Goal: Navigation & Orientation: Find specific page/section

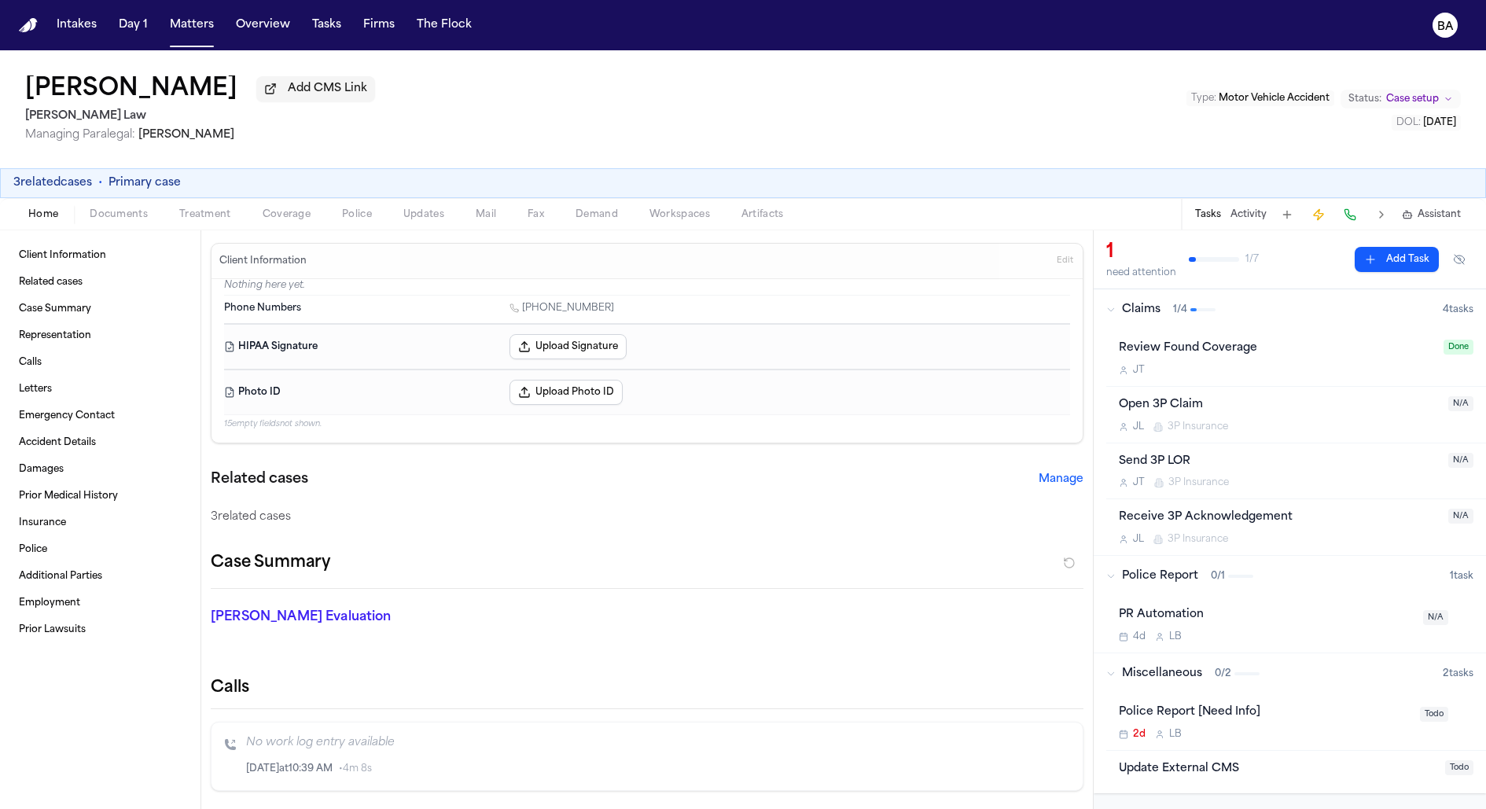
click at [1122, 307] on span "Claims" at bounding box center [1141, 310] width 39 height 16
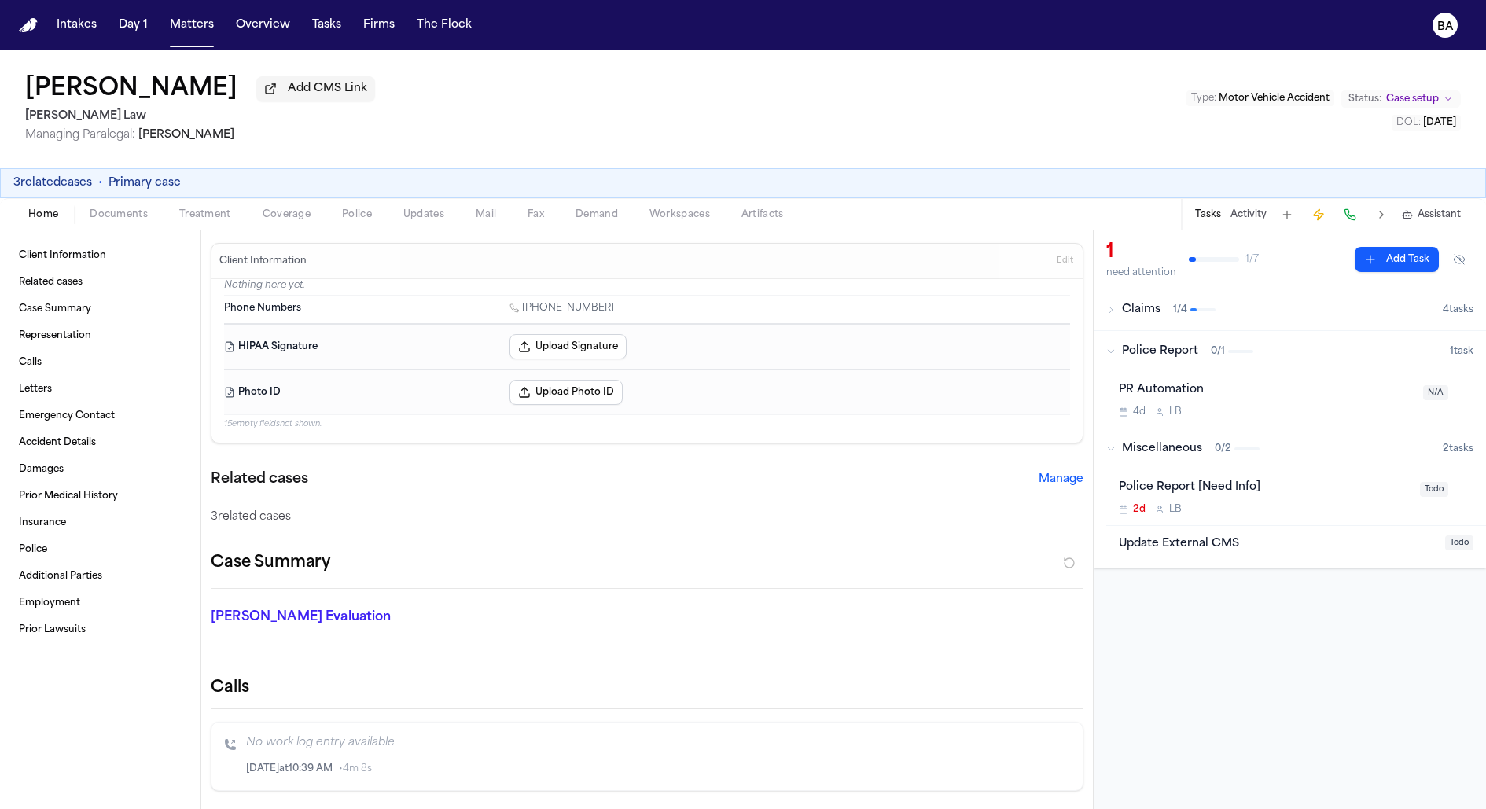
click at [1122, 341] on button "Police Report 0 / 1 1 task" at bounding box center [1290, 351] width 392 height 41
click at [1136, 392] on span "Miscellaneous" at bounding box center [1162, 393] width 80 height 16
click at [1136, 311] on span "Claims" at bounding box center [1141, 310] width 39 height 16
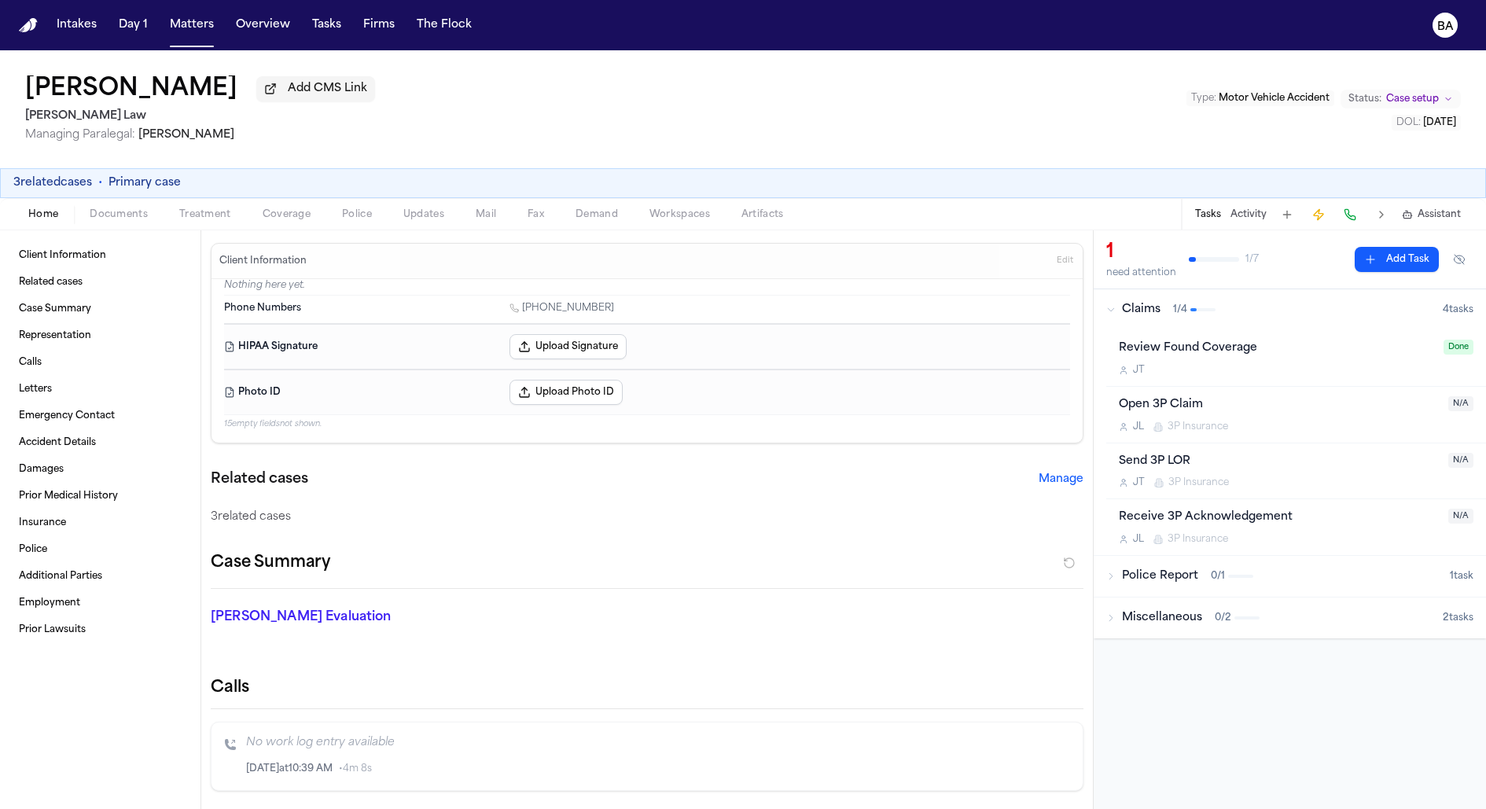
click at [1136, 311] on span "Claims" at bounding box center [1141, 310] width 39 height 16
click at [75, 181] on button "3 related cases" at bounding box center [52, 183] width 79 height 16
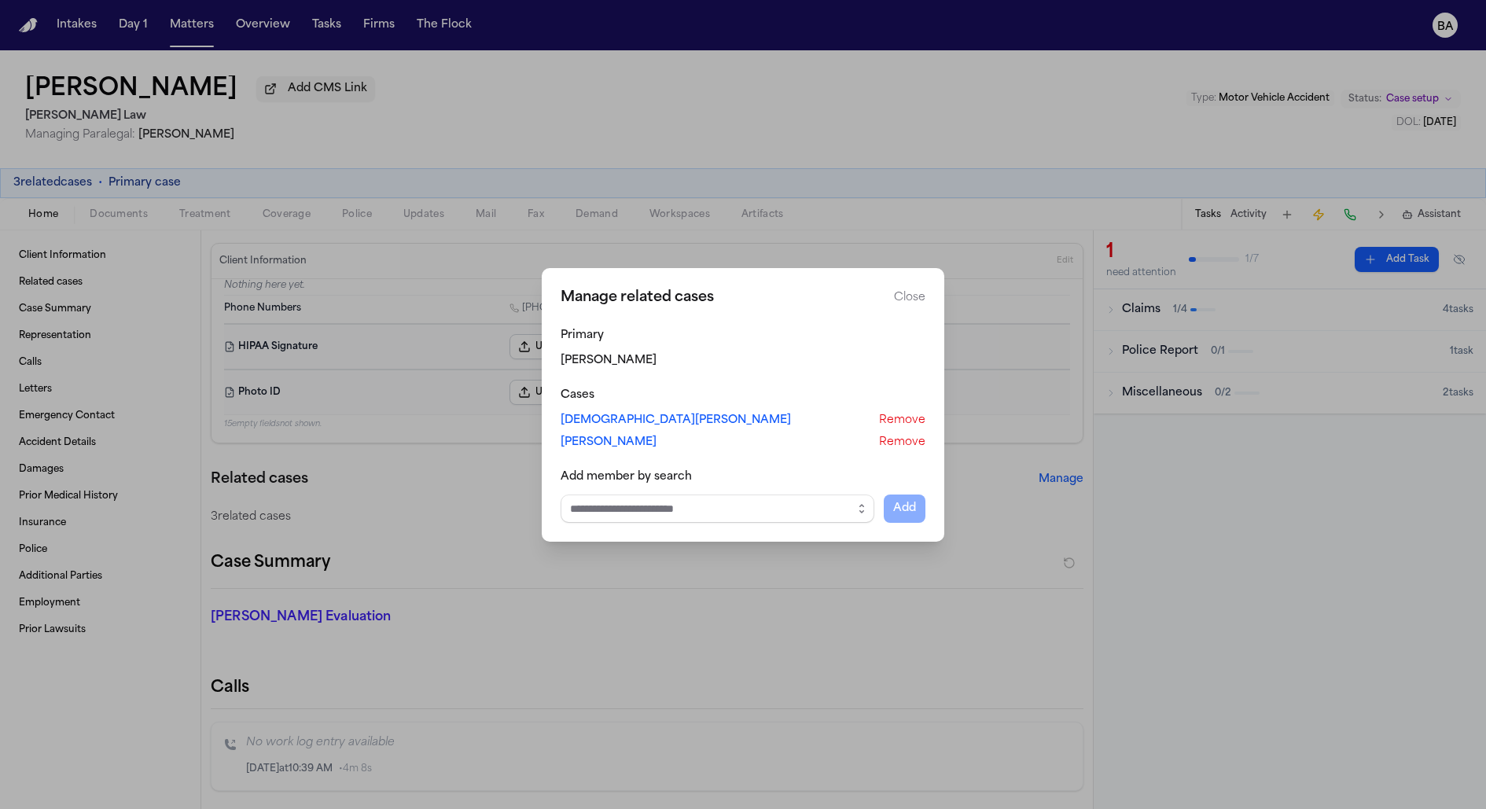
click at [306, 144] on button "Close manage related cases" at bounding box center [743, 404] width 1486 height 809
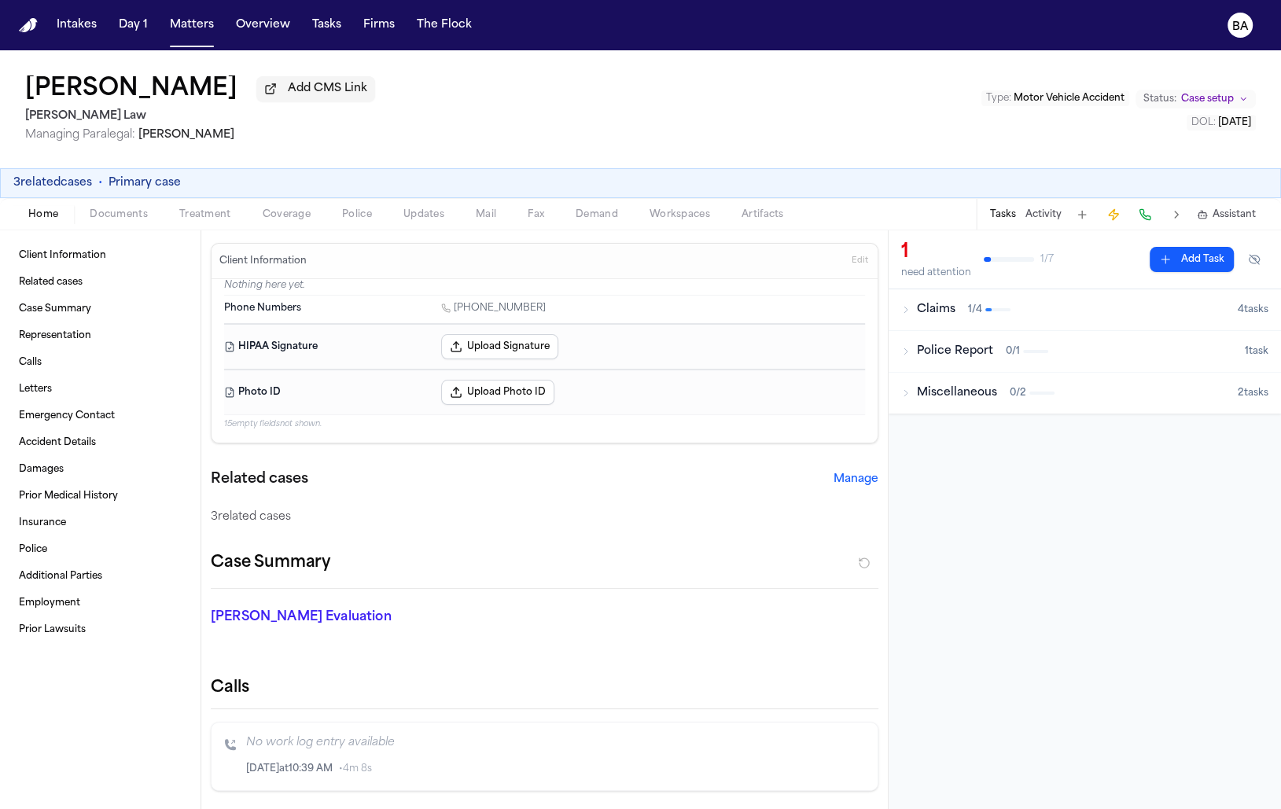
click at [874, 115] on div "[PERSON_NAME] Add CMS Link [PERSON_NAME] Law Managing Paralegal: [PERSON_NAME] …" at bounding box center [640, 109] width 1281 height 118
